Goal: Register for event/course

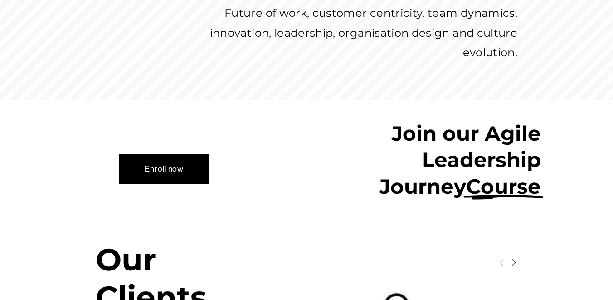
scroll to position [658, 0]
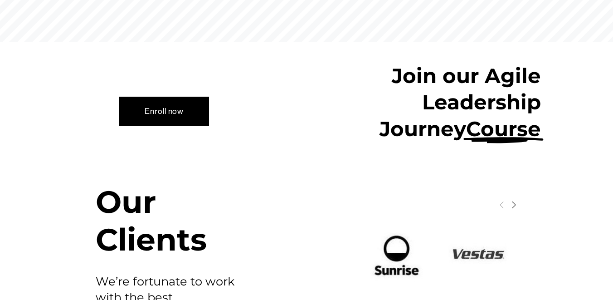
click at [200, 97] on link "Enroll now" at bounding box center [164, 111] width 90 height 29
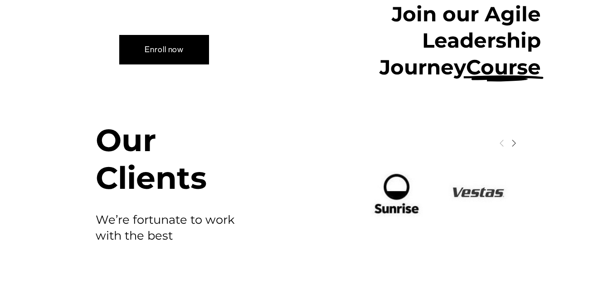
scroll to position [984, 0]
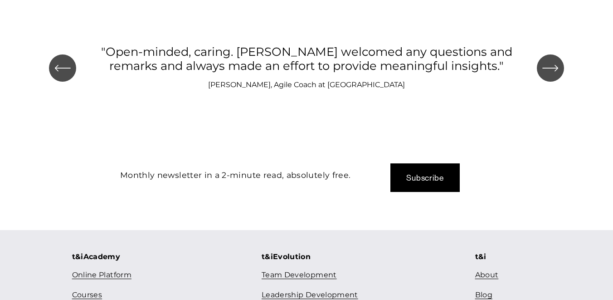
click at [98, 288] on link "Courses" at bounding box center [87, 294] width 30 height 13
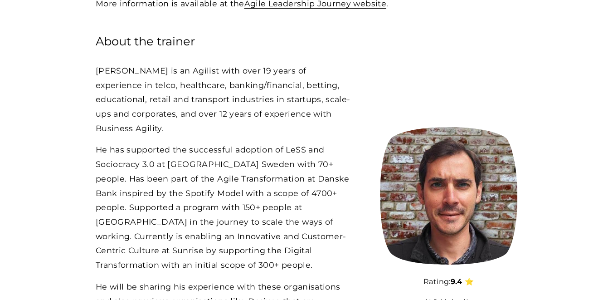
scroll to position [2271, 0]
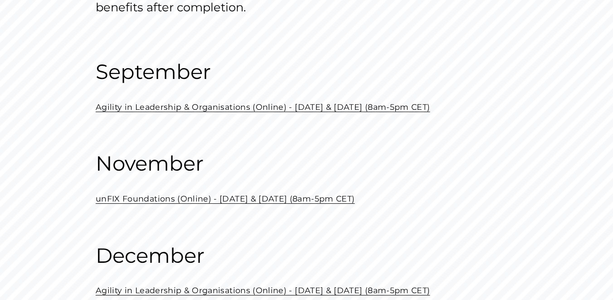
scroll to position [143, 0]
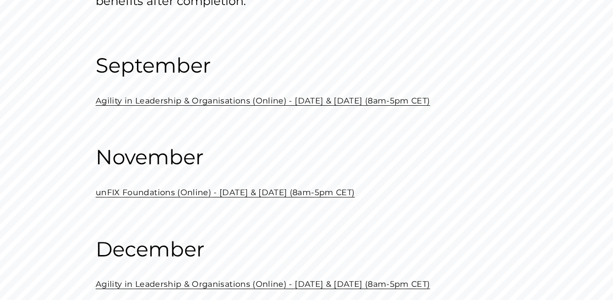
click at [150, 193] on link "unFIX Foundations (Online) - November 21 & 28 (8am-5pm CET)" at bounding box center [225, 192] width 259 height 10
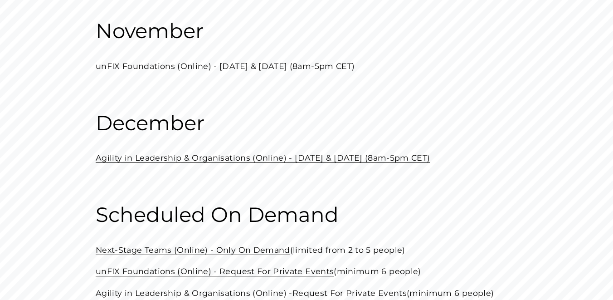
scroll to position [309, 0]
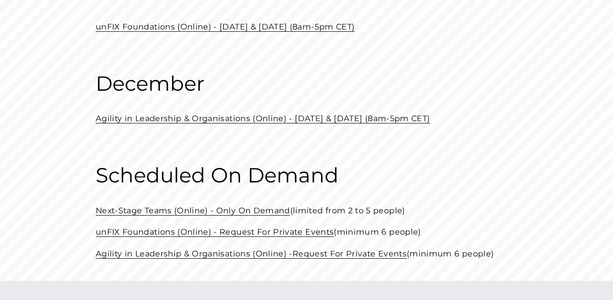
click at [161, 209] on link "Next-Stage Teams (Online) - Only On Demand" at bounding box center [193, 210] width 195 height 10
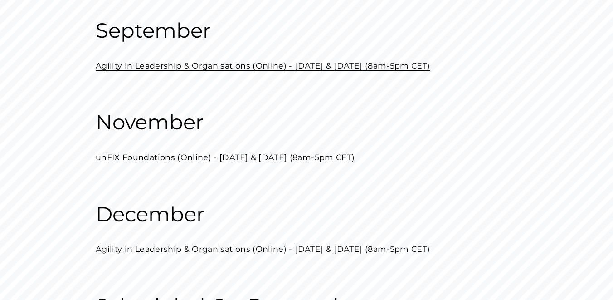
scroll to position [177, 0]
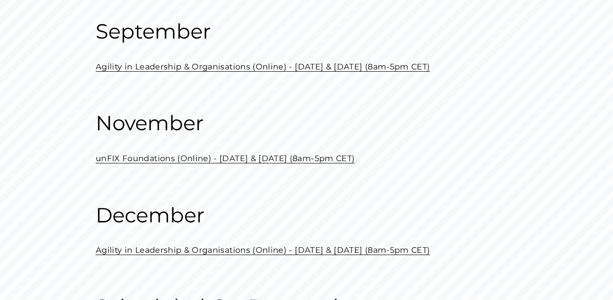
click at [203, 157] on link "unFIX Foundations (Online) - November 21 & 28 (8am-5pm CET)" at bounding box center [225, 158] width 259 height 10
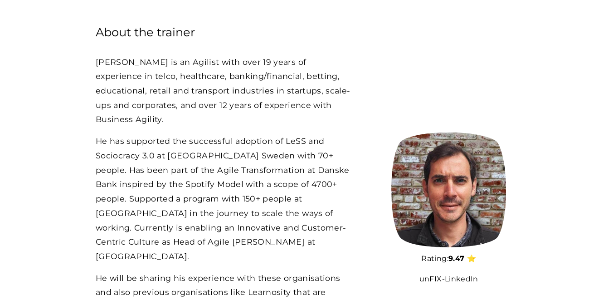
scroll to position [2169, 0]
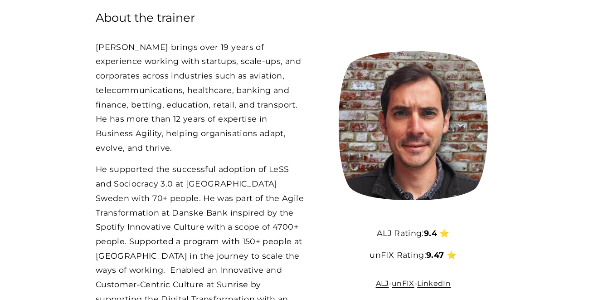
scroll to position [2292, 0]
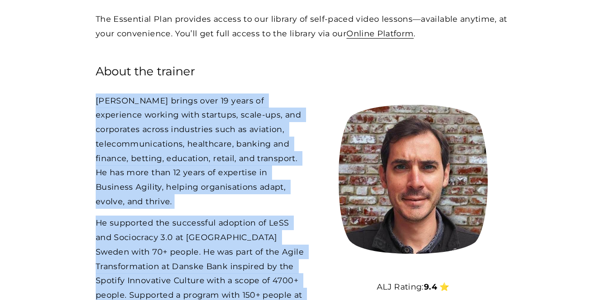
drag, startPoint x: 234, startPoint y: 215, endPoint x: 94, endPoint y: 85, distance: 190.6
copy div "Javier brings over 19 years of experience working with startups, scale-ups, and…"
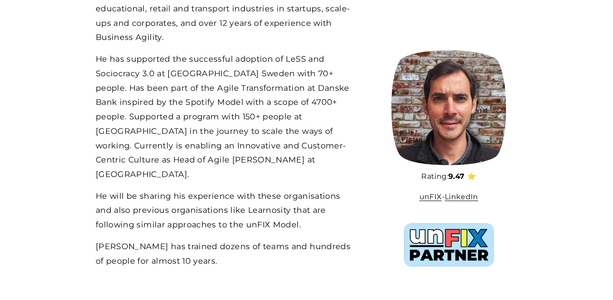
scroll to position [2249, 0]
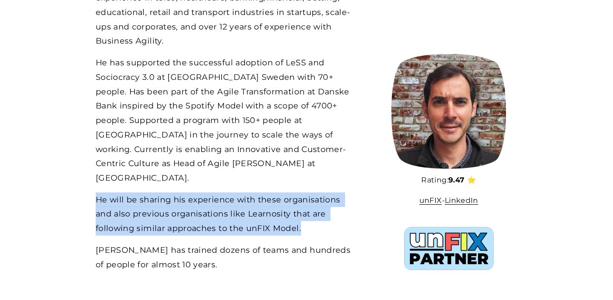
drag, startPoint x: 313, startPoint y: 172, endPoint x: 88, endPoint y: 140, distance: 227.3
copy p "He will be sharing his experience with these organisations and also previous or…"
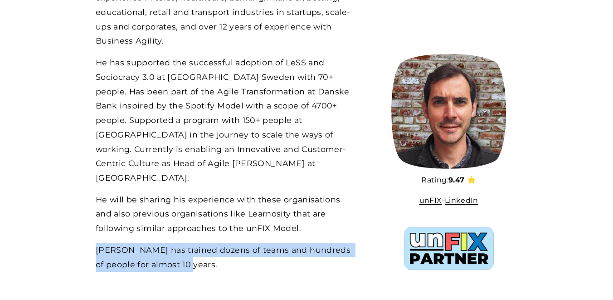
drag, startPoint x: 177, startPoint y: 206, endPoint x: 96, endPoint y: 195, distance: 82.0
click at [96, 243] on p "[PERSON_NAME] has trained dozens of teams and hundreds of people for almost 10 …" at bounding box center [224, 257] width 256 height 29
copy p "[PERSON_NAME] has trained dozens of teams and hundreds of people for almost 10 …"
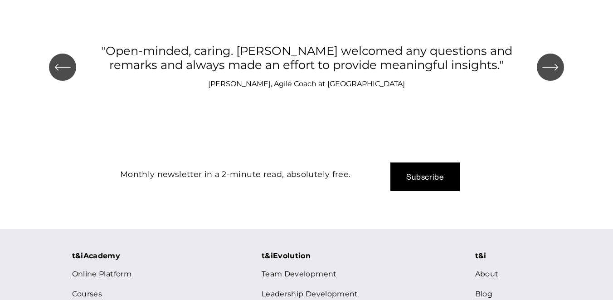
scroll to position [1028, 0]
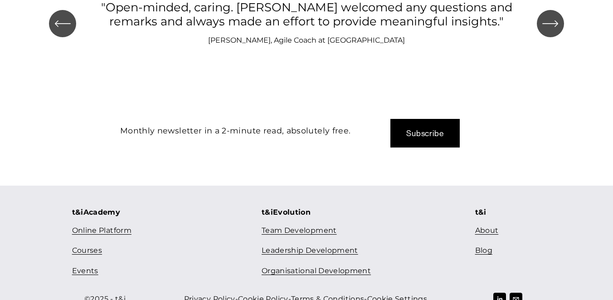
click at [95, 244] on link "Courses" at bounding box center [87, 250] width 30 height 13
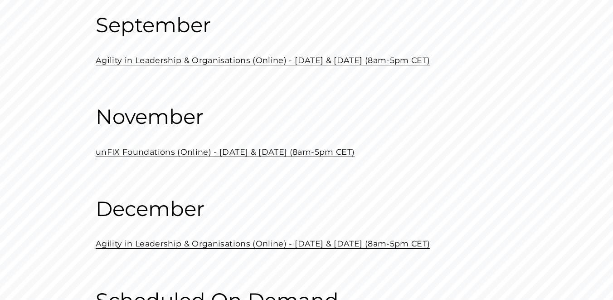
scroll to position [202, 0]
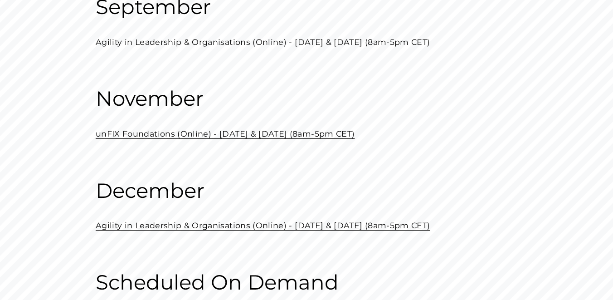
click at [197, 139] on p "unFIX Foundations (Online) - November 21 & 28 (8am-5pm CET)" at bounding box center [307, 134] width 422 height 15
click at [203, 130] on link "unFIX Foundations (Online) - November 21 & 28 (8am-5pm CET)" at bounding box center [225, 134] width 259 height 10
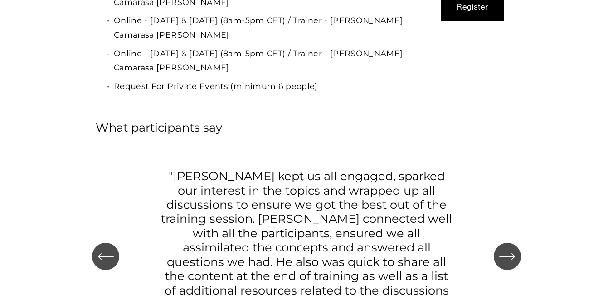
scroll to position [2641, 0]
click at [517, 243] on div "\a \a \a Next\a \a" at bounding box center [507, 256] width 27 height 27
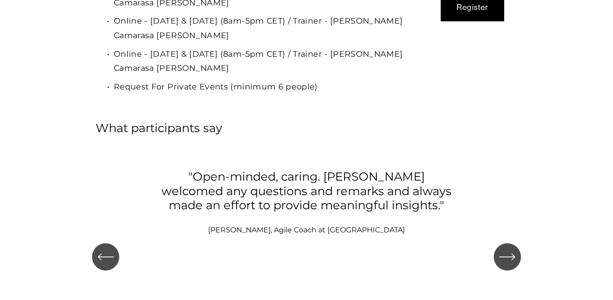
click at [513, 249] on icon "\a \a \a Next\a \a" at bounding box center [507, 257] width 16 height 16
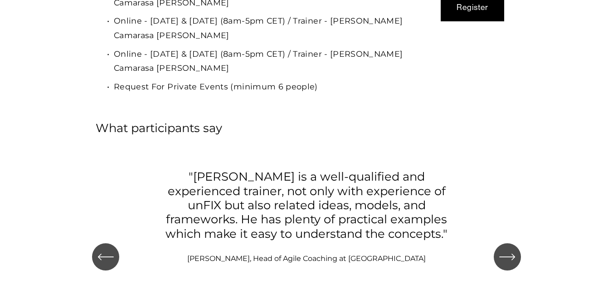
click at [513, 249] on icon "\a \a \a Next\a \a" at bounding box center [507, 257] width 16 height 16
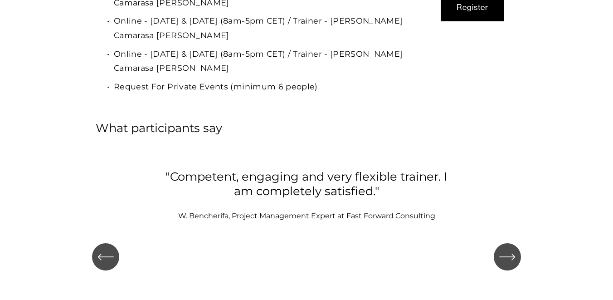
click at [513, 249] on icon "\a \a \a Next\a \a" at bounding box center [507, 257] width 16 height 16
